Goal: Find contact information: Find contact information

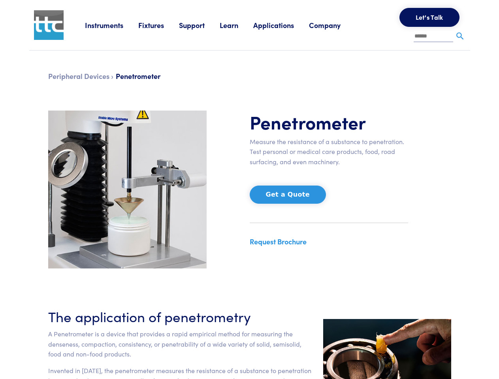
click at [249, 190] on div "Penetrometer Measure the resistance of a substance to penetration. Test persona…" at bounding box center [329, 190] width 168 height 158
click at [112, 25] on link "Instruments" at bounding box center [111, 25] width 53 height 10
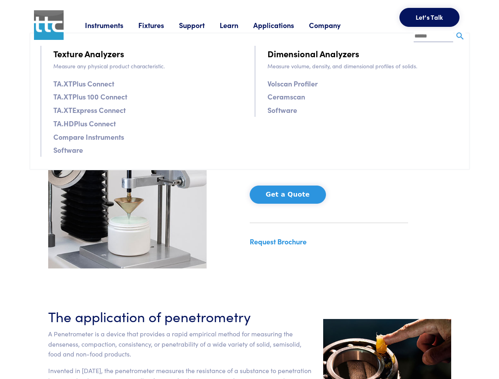
click at [160, 25] on link "Fixtures" at bounding box center [158, 25] width 41 height 10
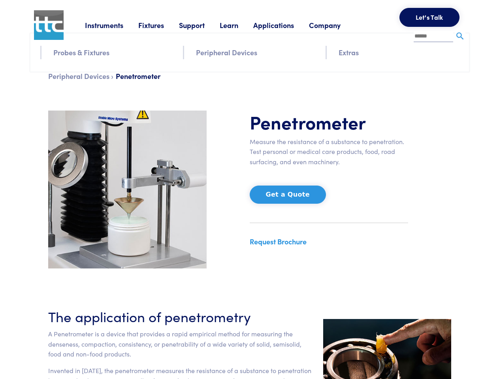
click at [201, 25] on link "Support" at bounding box center [199, 25] width 41 height 10
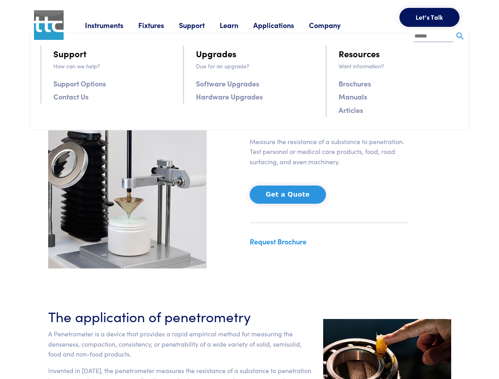
click at [239, 25] on link "Learn" at bounding box center [237, 25] width 34 height 10
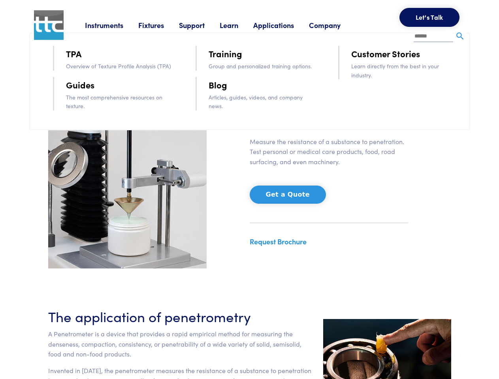
click at [284, 25] on link "Applications" at bounding box center [281, 25] width 56 height 10
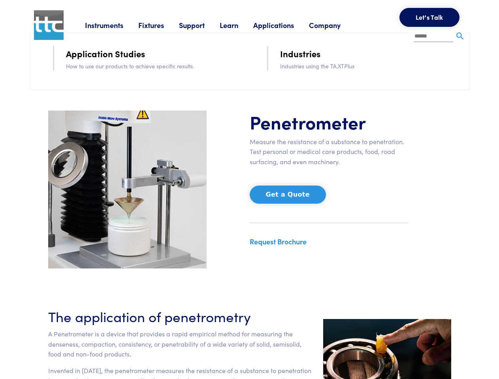
click at [335, 25] on link "Company" at bounding box center [332, 25] width 47 height 10
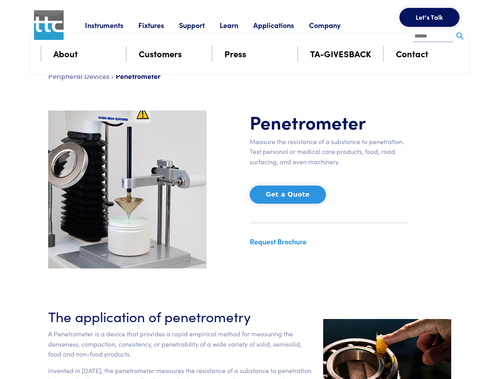
click at [429, 17] on button "Let's Talk" at bounding box center [429, 17] width 60 height 19
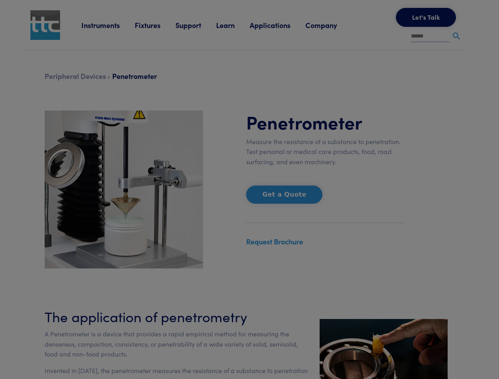
click at [460, 36] on div at bounding box center [249, 189] width 499 height 379
click at [0, 0] on div "Company Name (required) Email Address (required) Phone Number (required) Instru…" at bounding box center [0, 0] width 0 height 0
